Goal: Browse casually: Explore the website without a specific task or goal

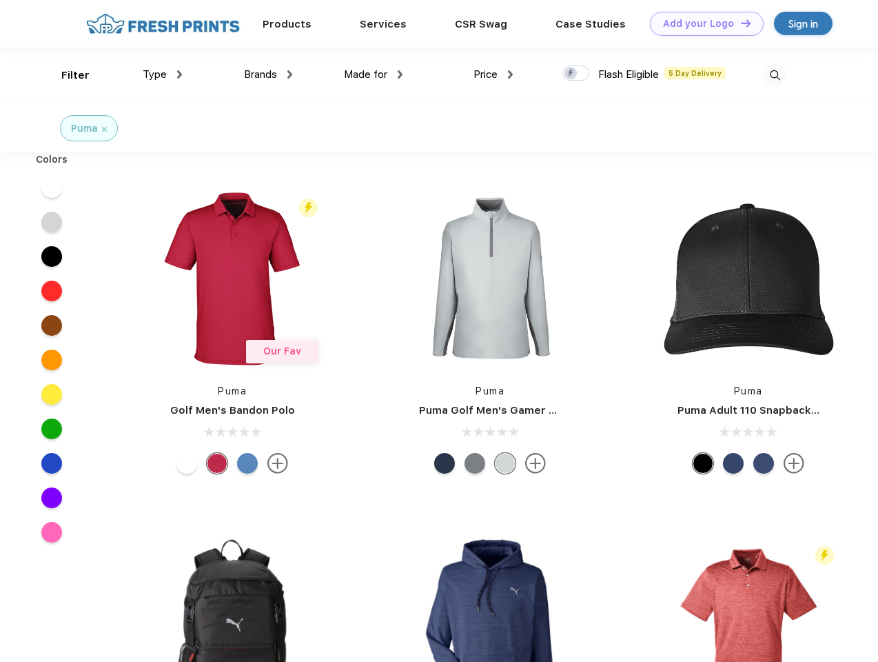
click at [702, 23] on link "Add your Logo Design Tool" at bounding box center [707, 24] width 114 height 24
click at [0, 0] on div "Design Tool" at bounding box center [0, 0] width 0 height 0
click at [740, 23] on link "Add your Logo Design Tool" at bounding box center [707, 24] width 114 height 24
click at [66, 75] on div "Filter" at bounding box center [75, 76] width 28 height 16
click at [163, 74] on span "Type" at bounding box center [155, 74] width 24 height 12
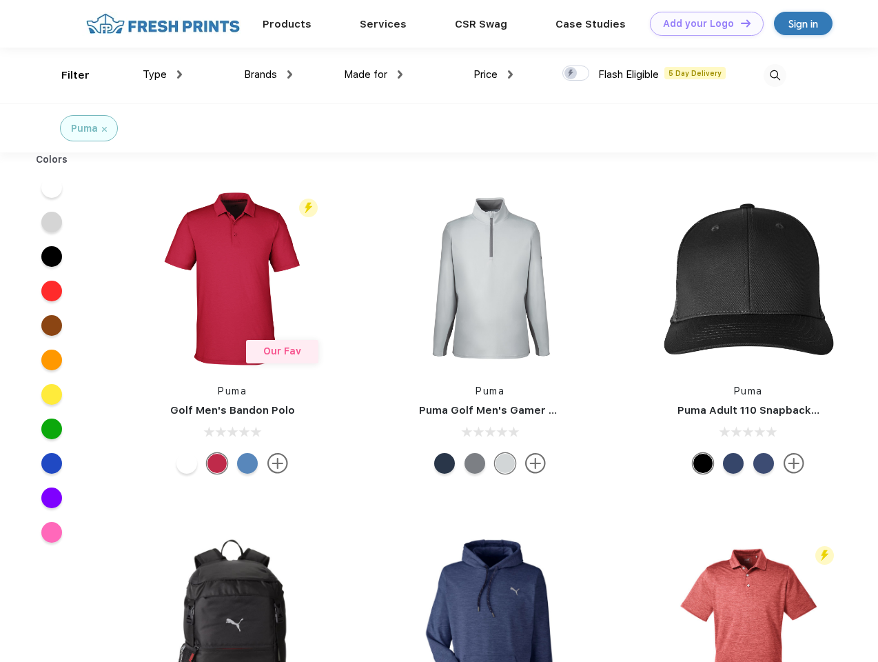
click at [268, 74] on span "Brands" at bounding box center [260, 74] width 33 height 12
click at [374, 74] on span "Made for" at bounding box center [365, 74] width 43 height 12
click at [494, 74] on span "Price" at bounding box center [486, 74] width 24 height 12
click at [576, 74] on div at bounding box center [576, 72] width 27 height 15
click at [572, 74] on input "checkbox" at bounding box center [567, 69] width 9 height 9
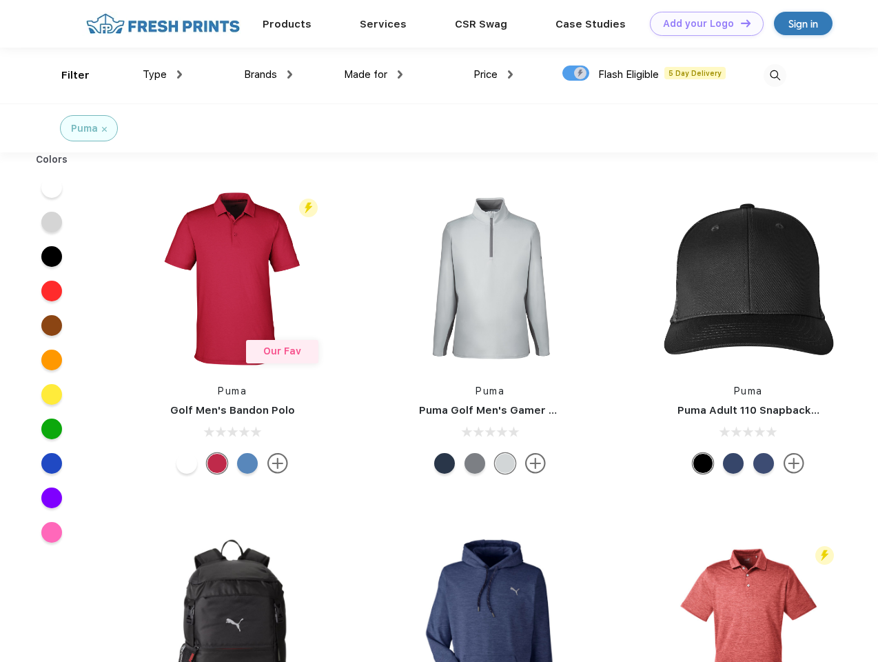
click at [775, 75] on img at bounding box center [775, 75] width 23 height 23
